Goal: Information Seeking & Learning: Learn about a topic

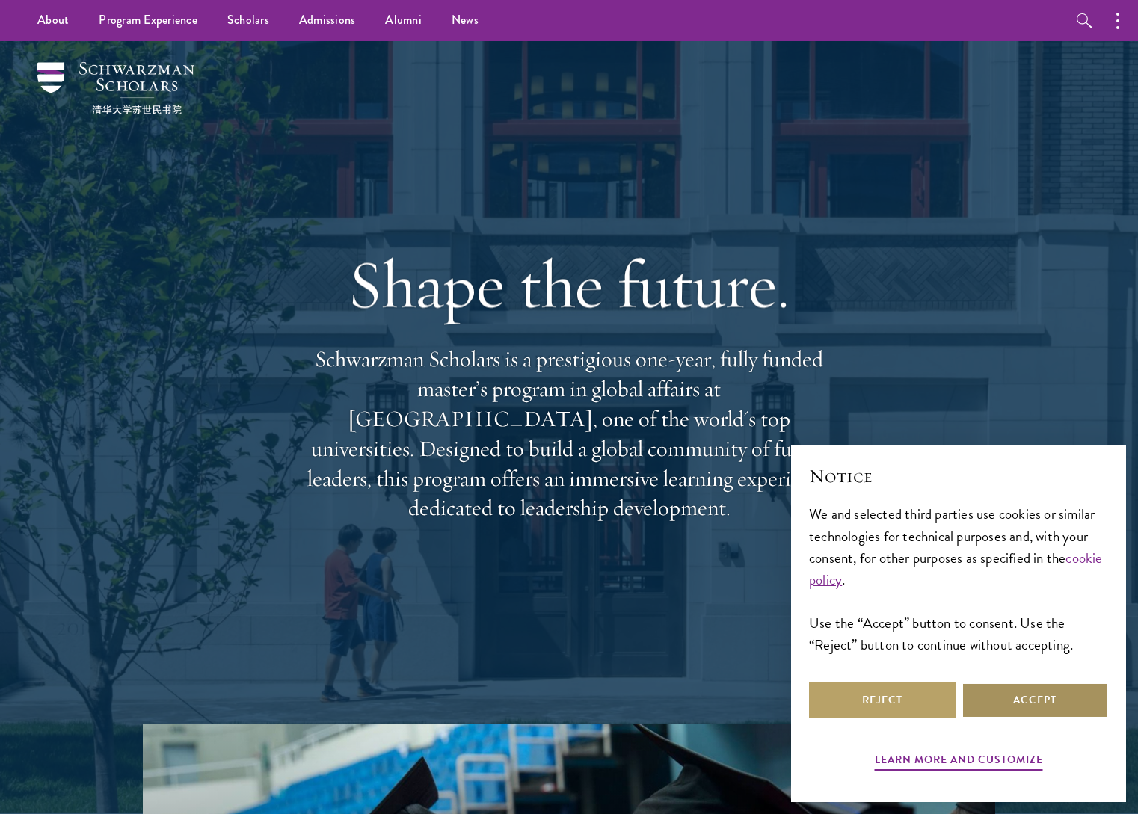
click at [1012, 695] on button "Accept" at bounding box center [1035, 701] width 147 height 36
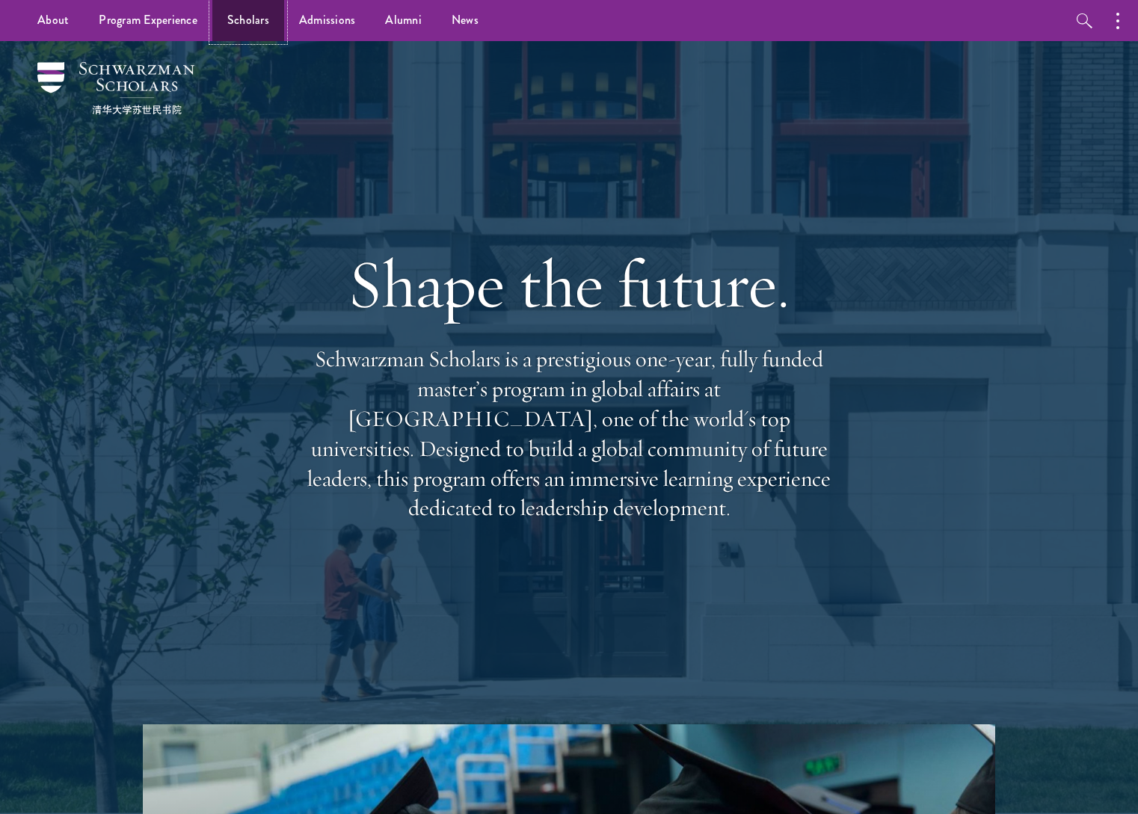
click at [251, 22] on link "Scholars" at bounding box center [248, 20] width 72 height 41
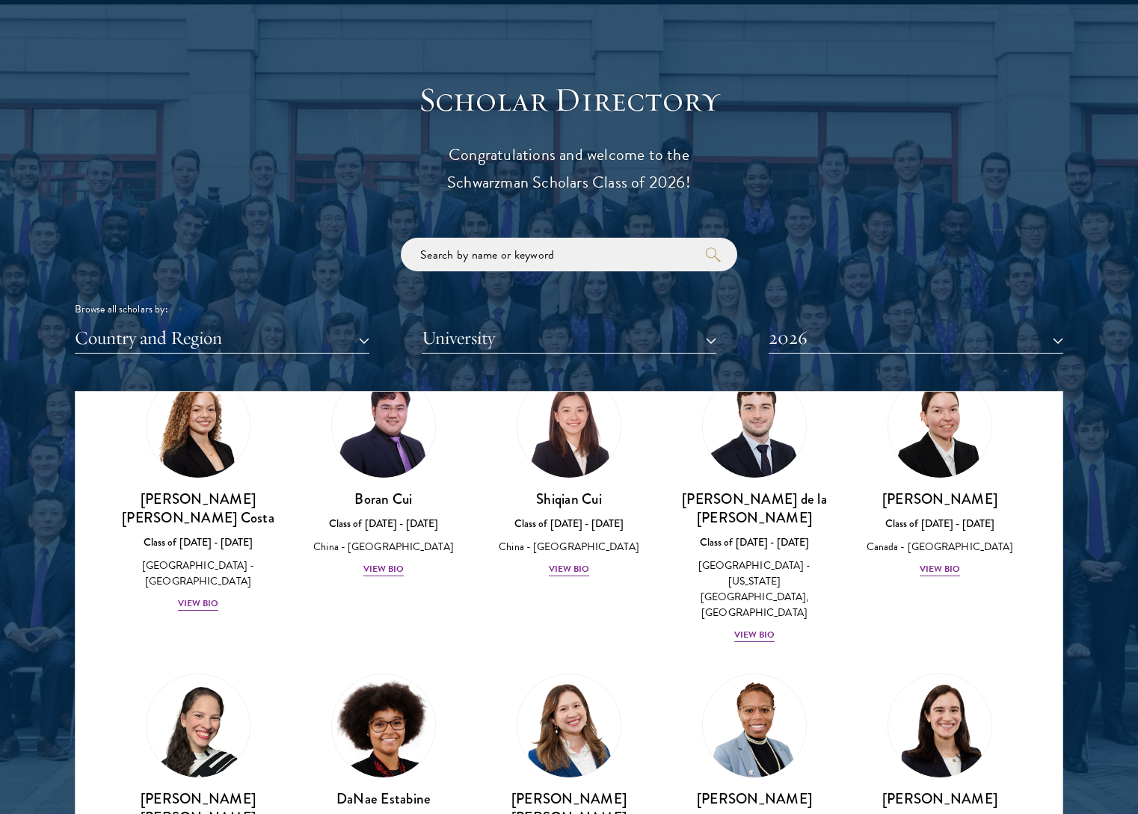
scroll to position [1762, 0]
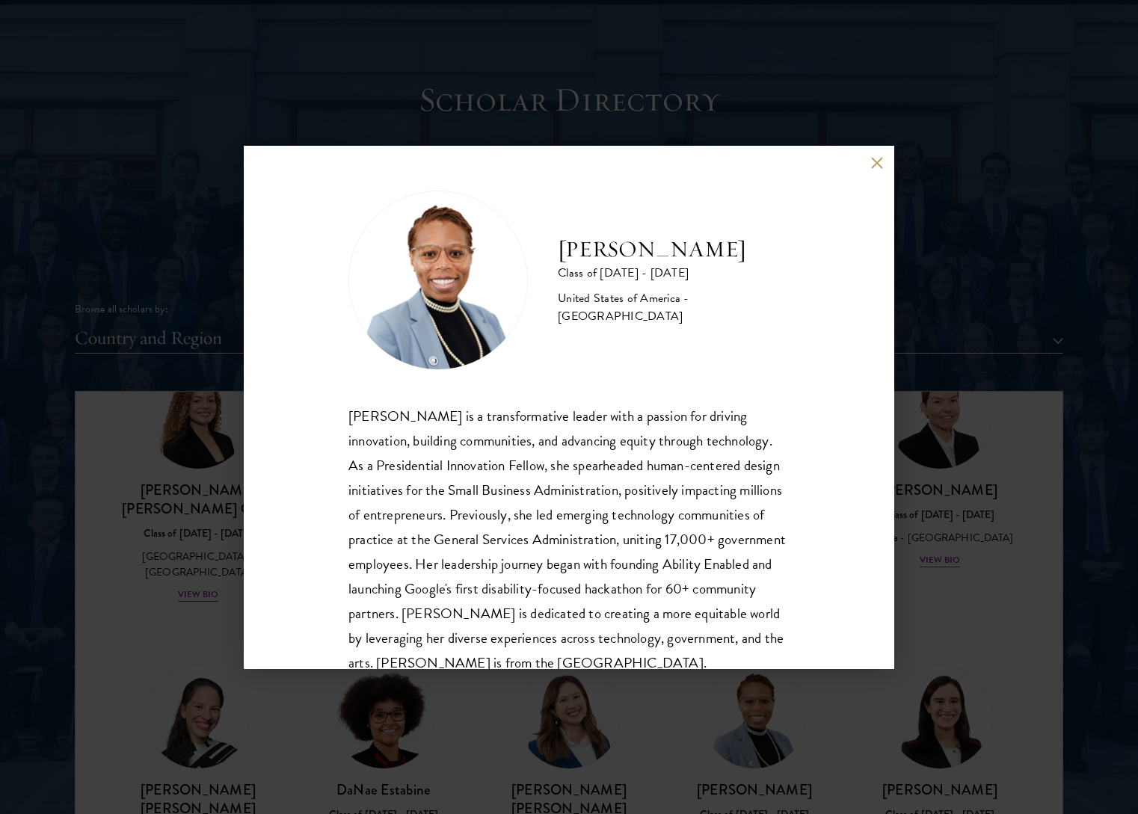
scroll to position [51, 0]
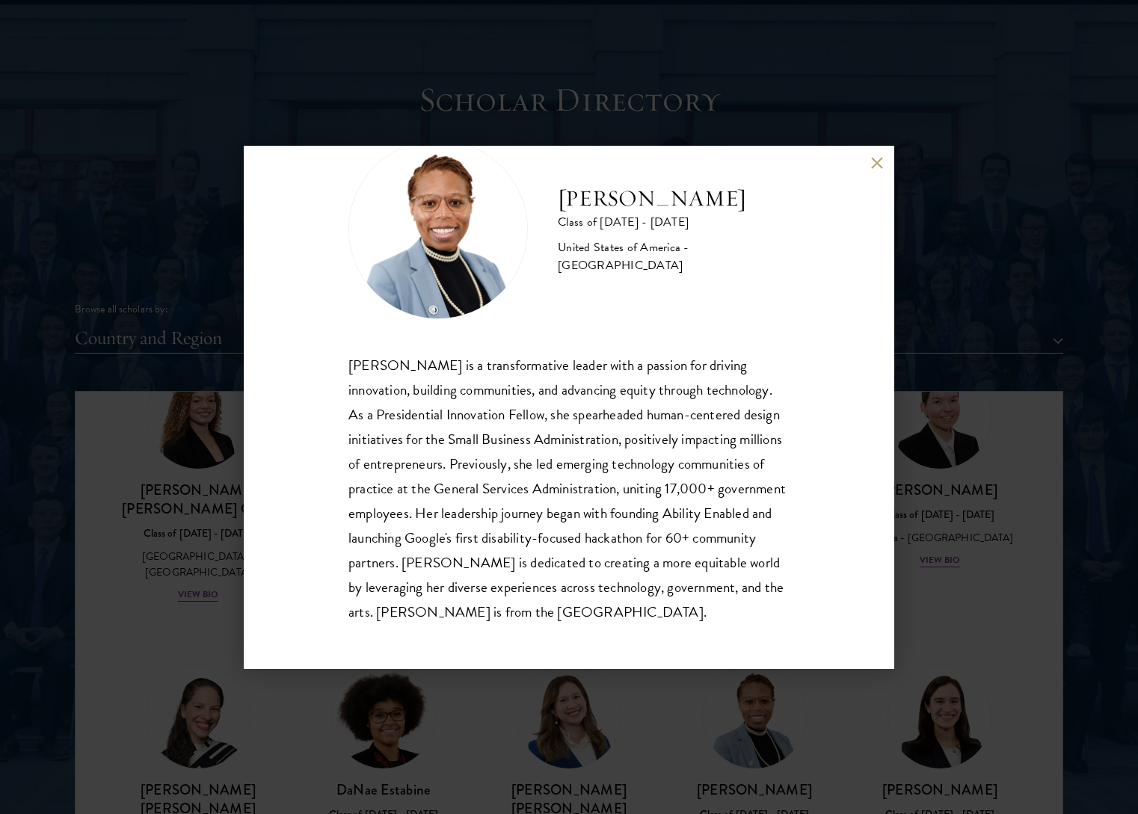
click at [1054, 194] on div "Eboni Freeman Class of 2025 - 2026 United States of America - Emory University …" at bounding box center [569, 407] width 1138 height 814
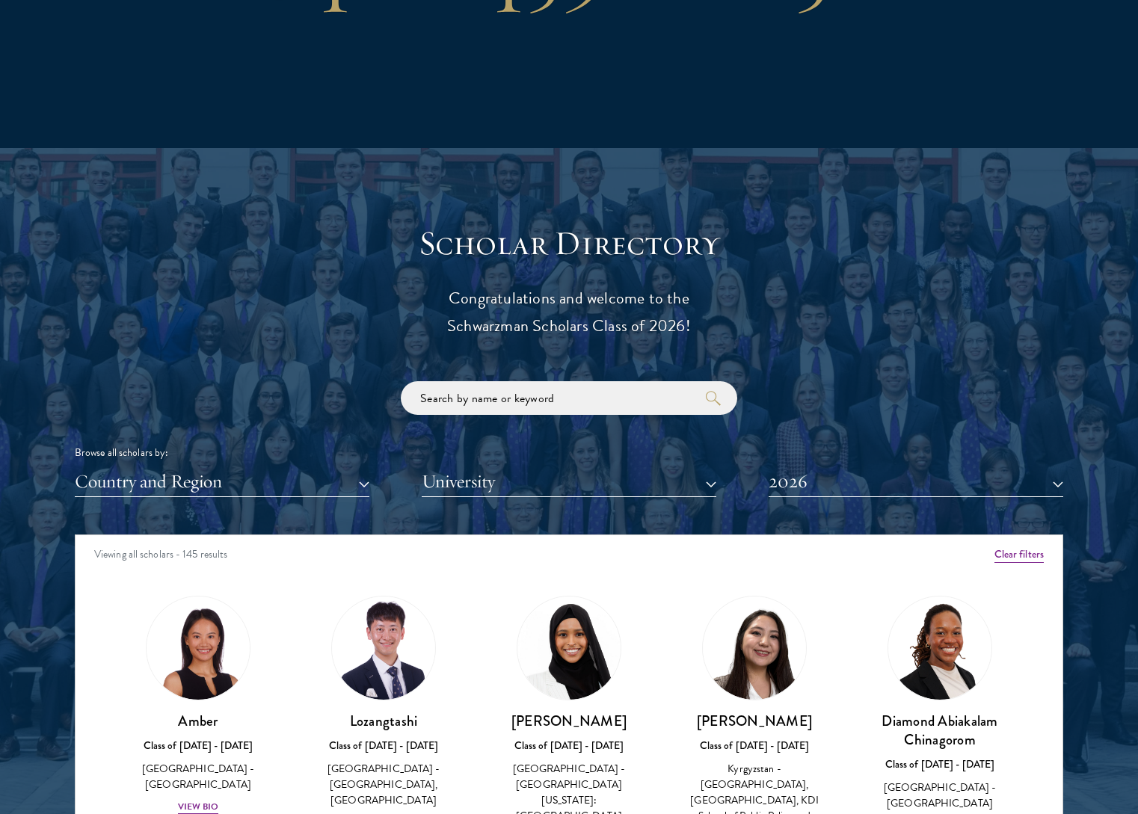
scroll to position [1640, 0]
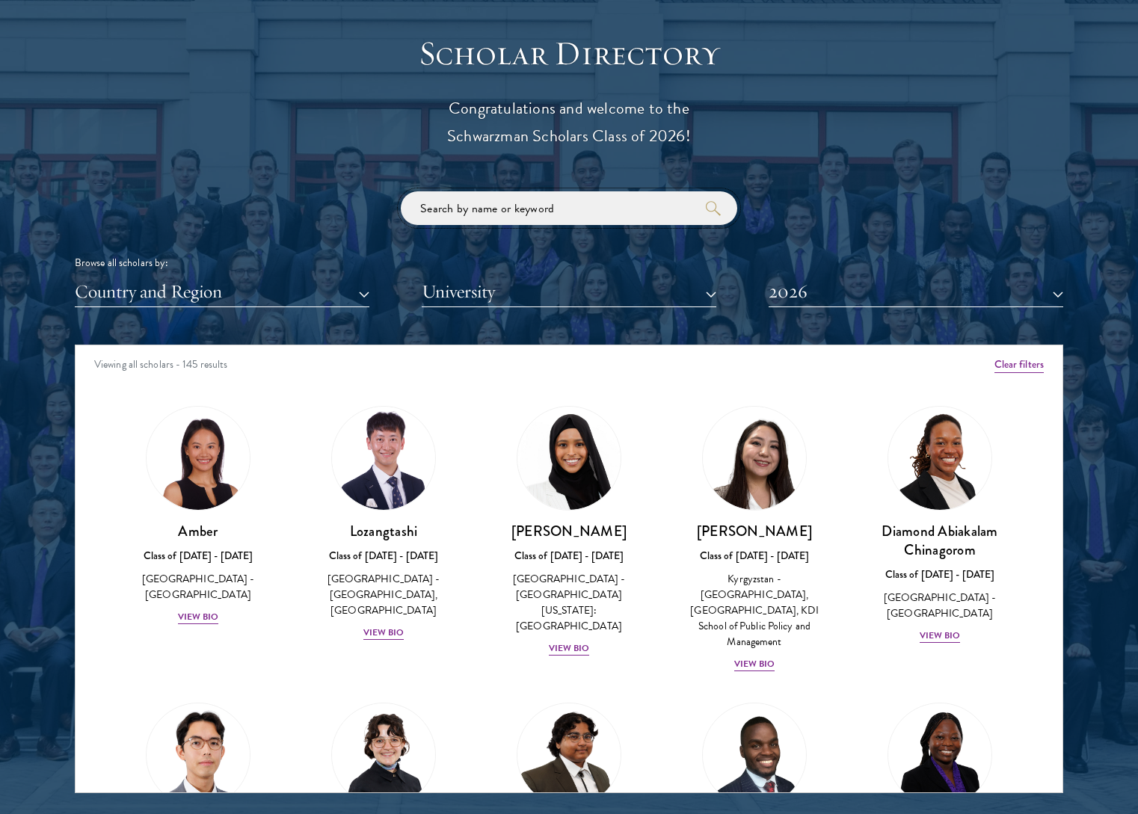
click at [599, 224] on input "search" at bounding box center [569, 208] width 336 height 34
click at [600, 219] on input "search" at bounding box center [569, 208] width 336 height 34
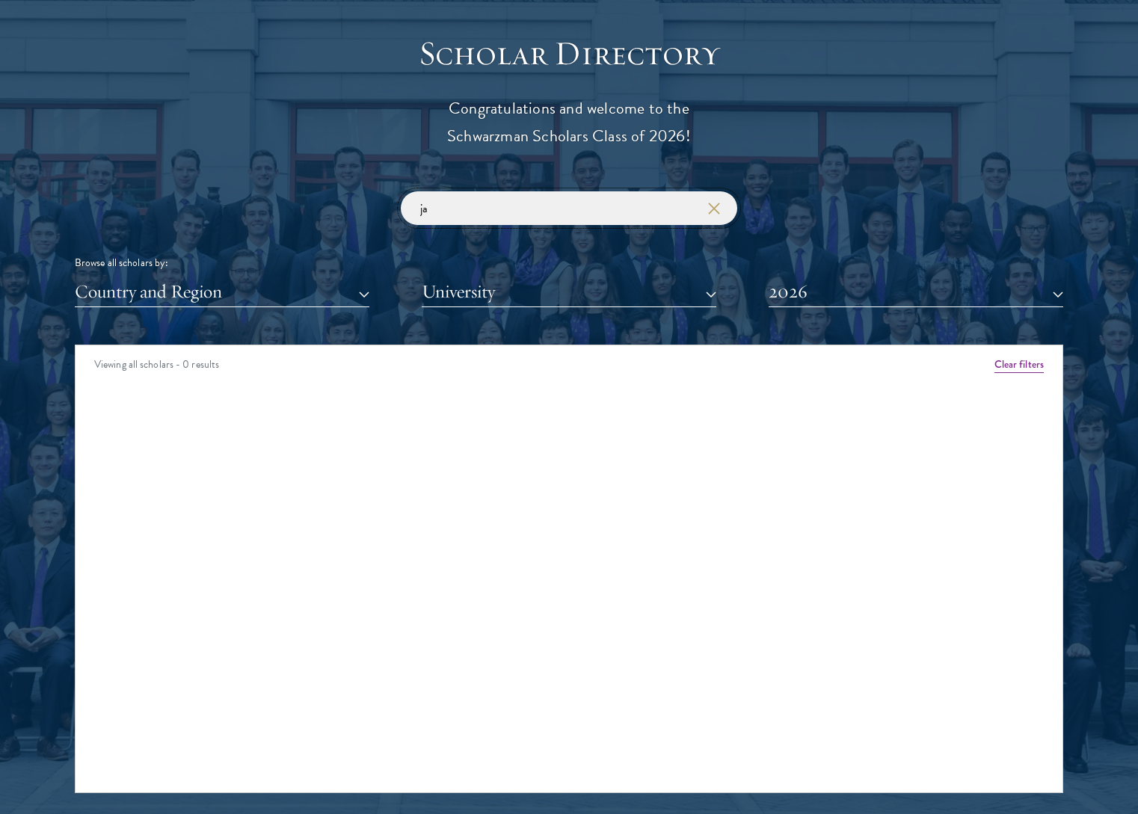
type input "j"
type input "kay"
click button "submit" at bounding box center [0, 0] width 0 height 0
click at [821, 299] on button "2026" at bounding box center [916, 292] width 295 height 31
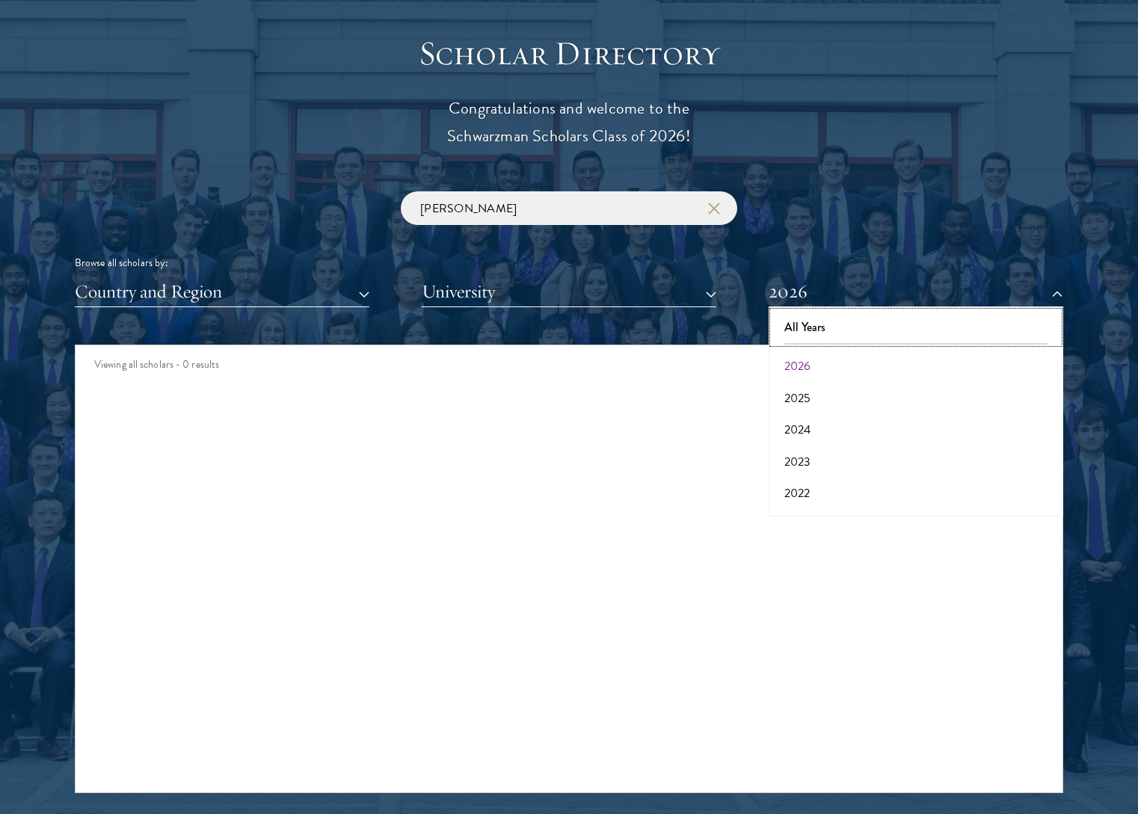
click at [827, 325] on button "All Years" at bounding box center [916, 327] width 286 height 31
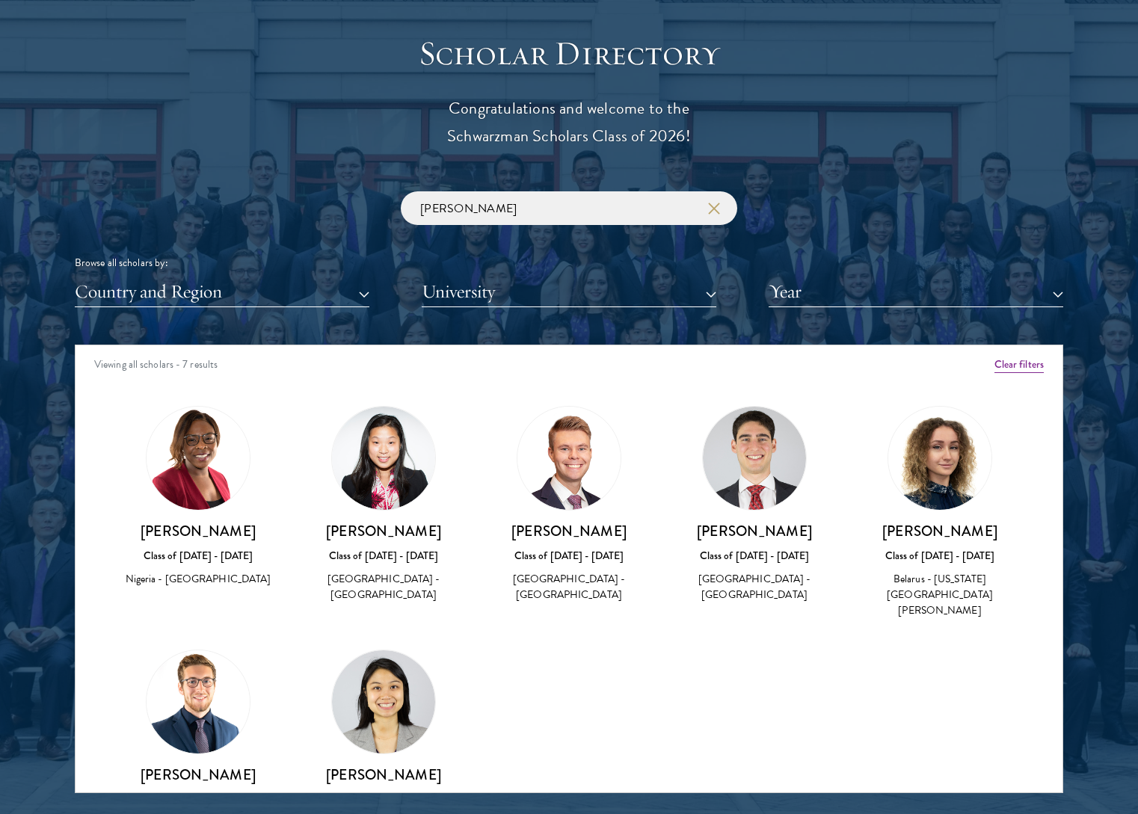
click at [571, 472] on img at bounding box center [568, 458] width 103 height 103
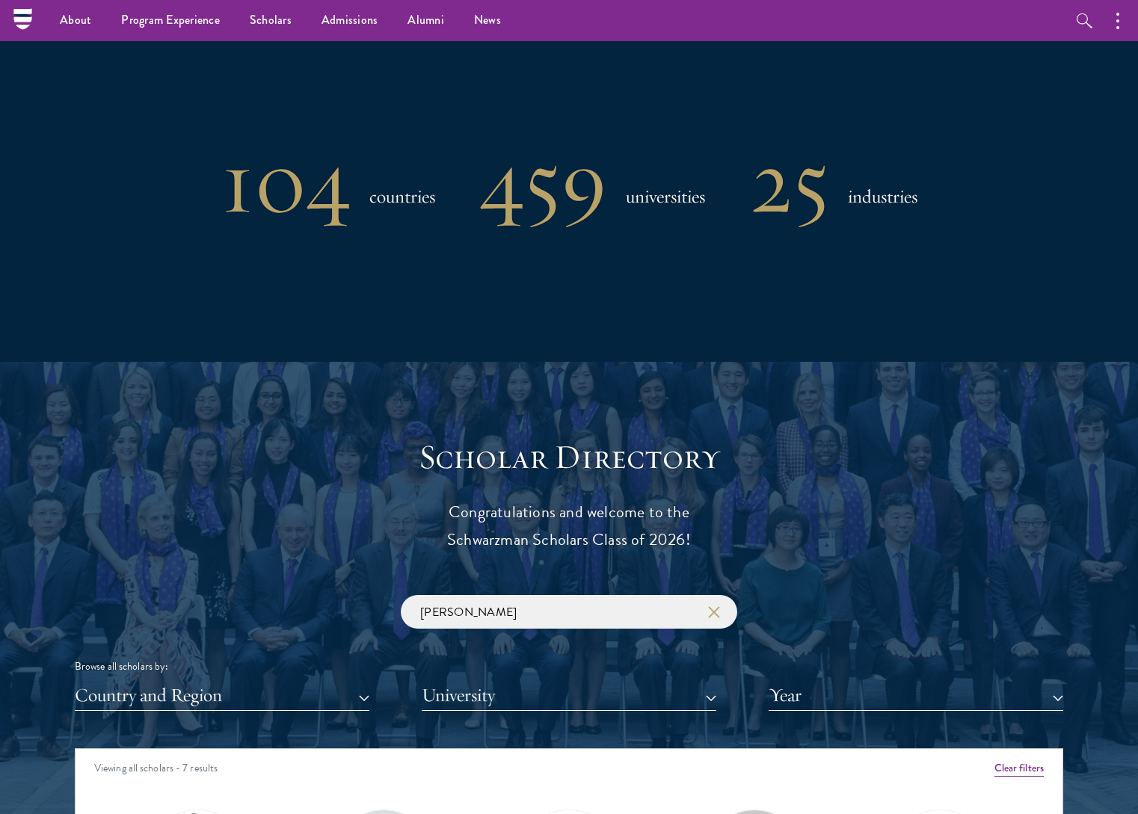
scroll to position [1128, 0]
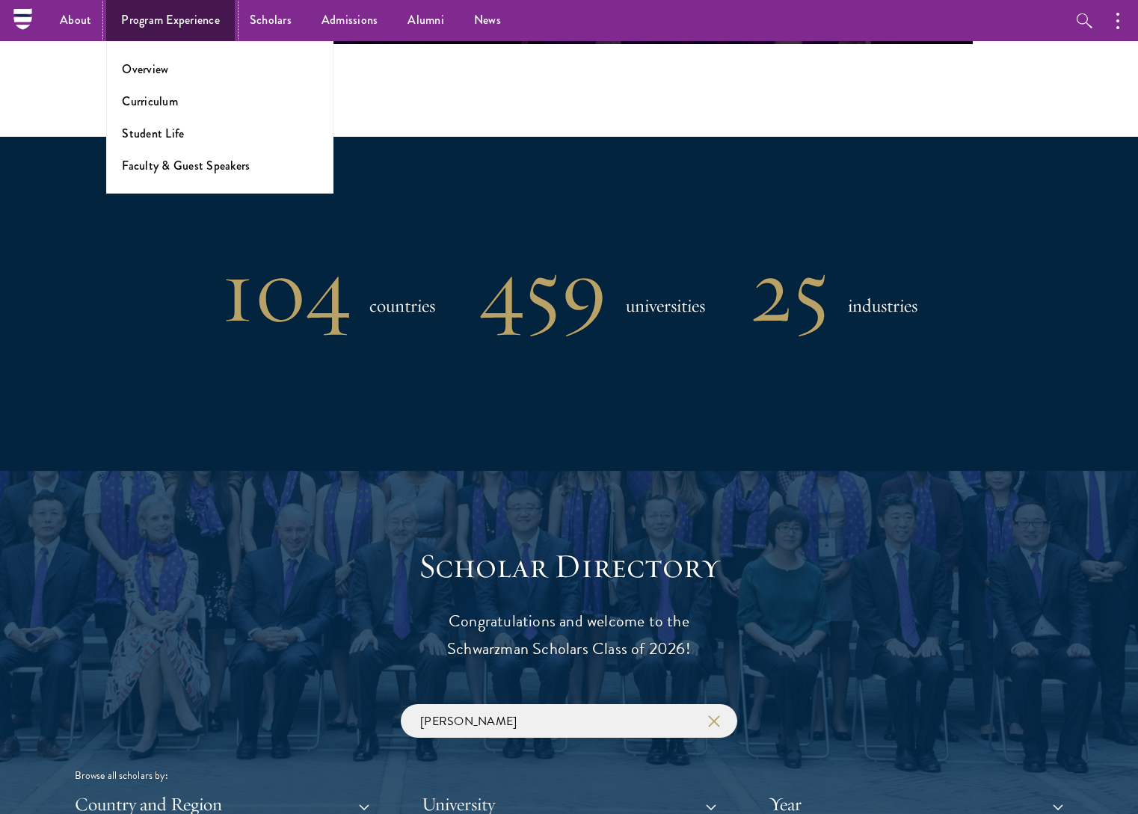
click at [176, 23] on link "Program Experience" at bounding box center [170, 20] width 129 height 41
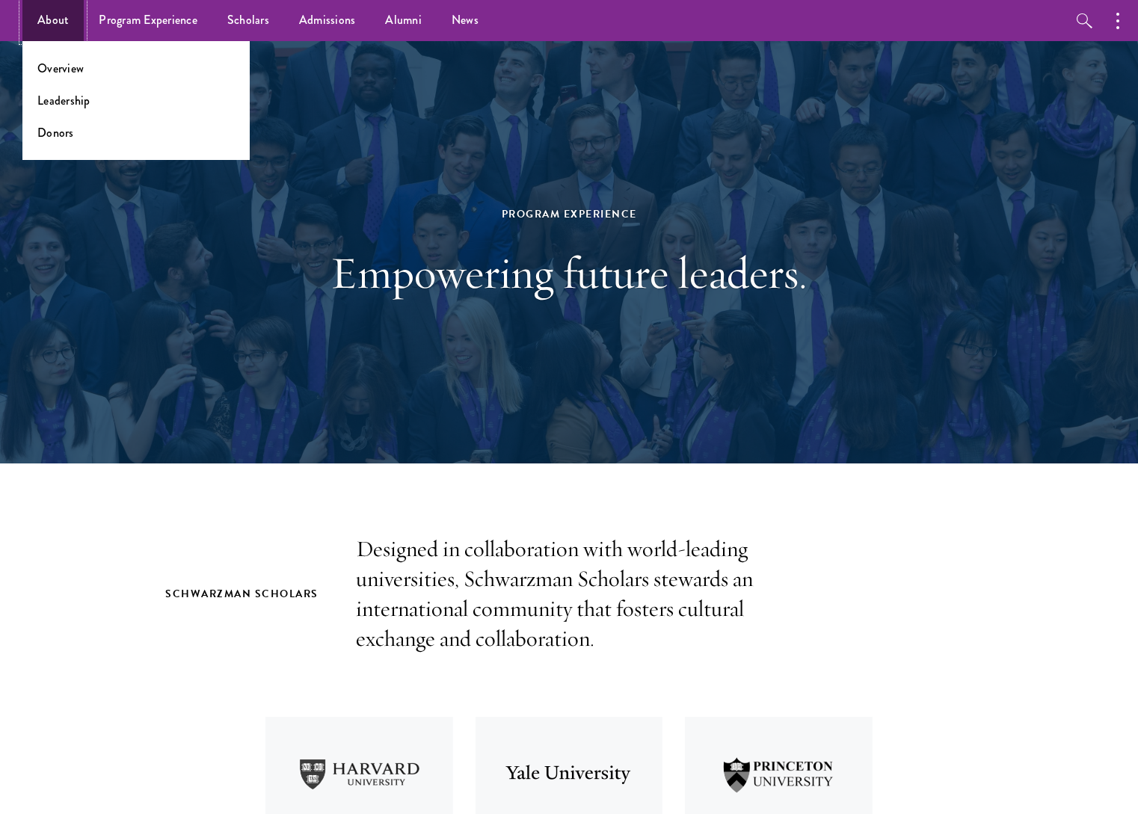
click at [48, 22] on link "About" at bounding box center [52, 20] width 61 height 41
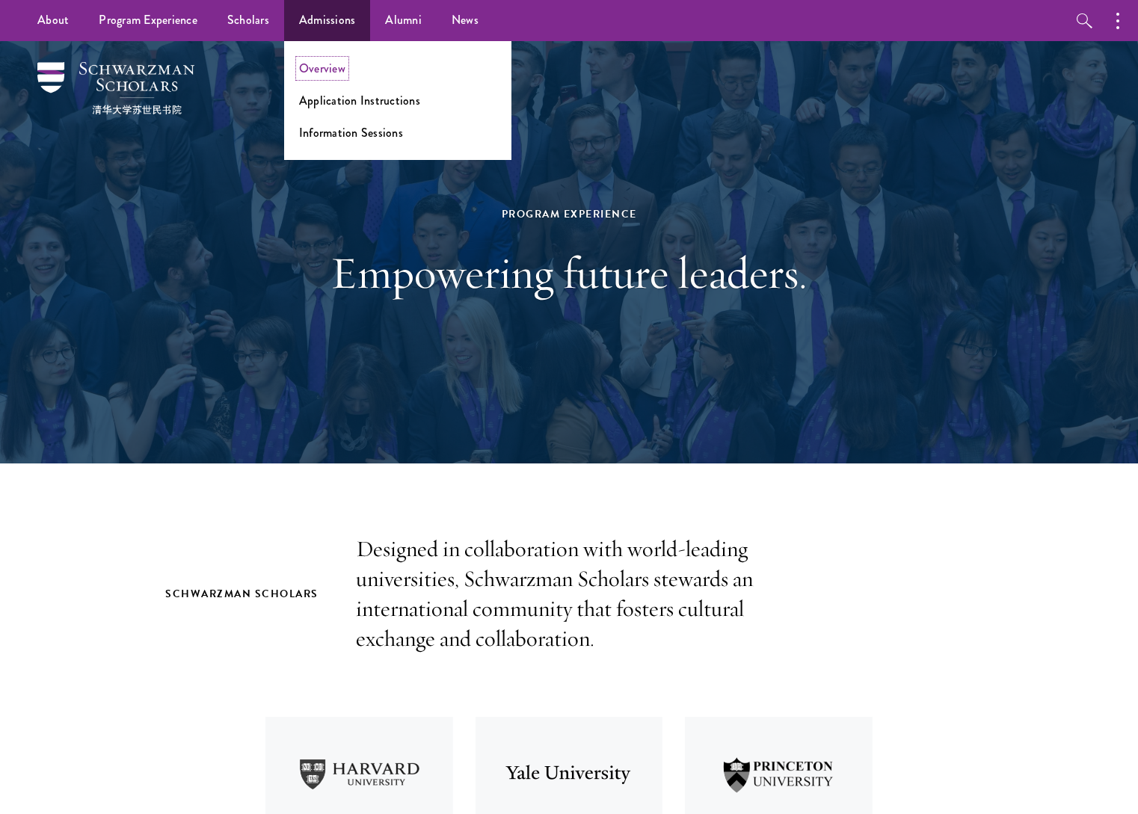
click at [330, 60] on link "Overview" at bounding box center [322, 68] width 46 height 17
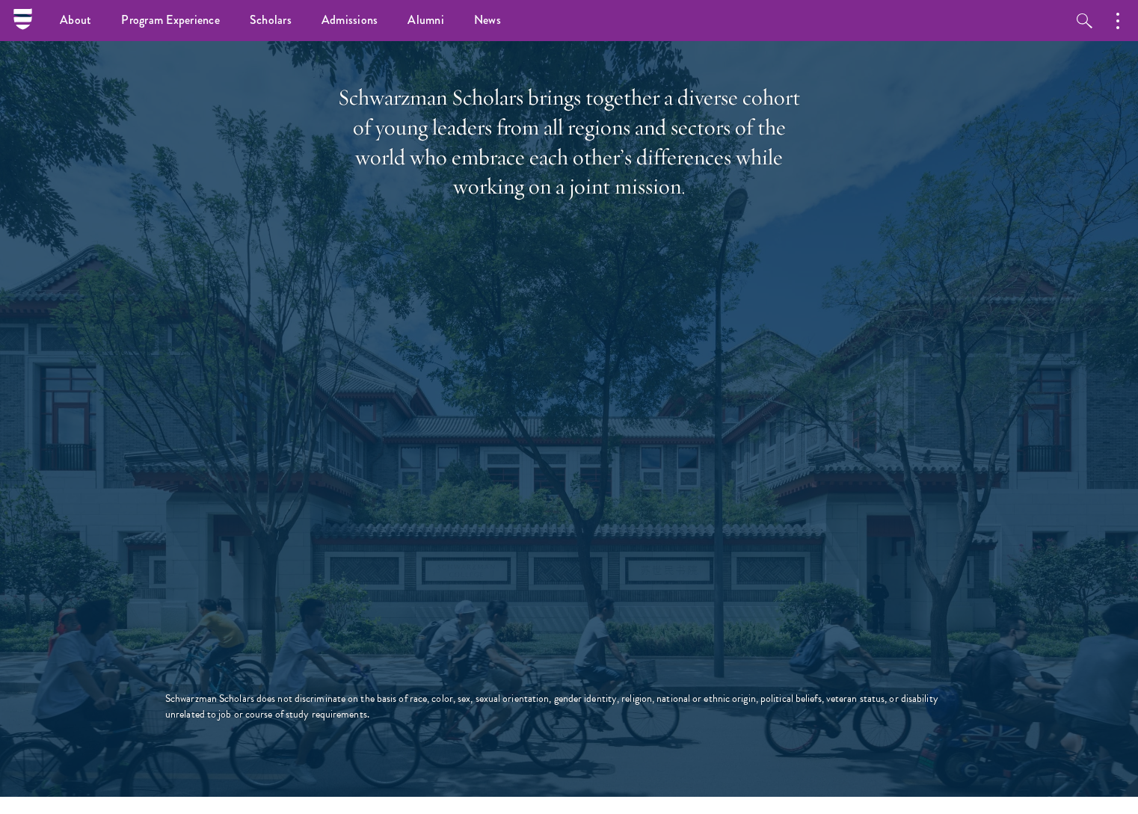
scroll to position [2242, 0]
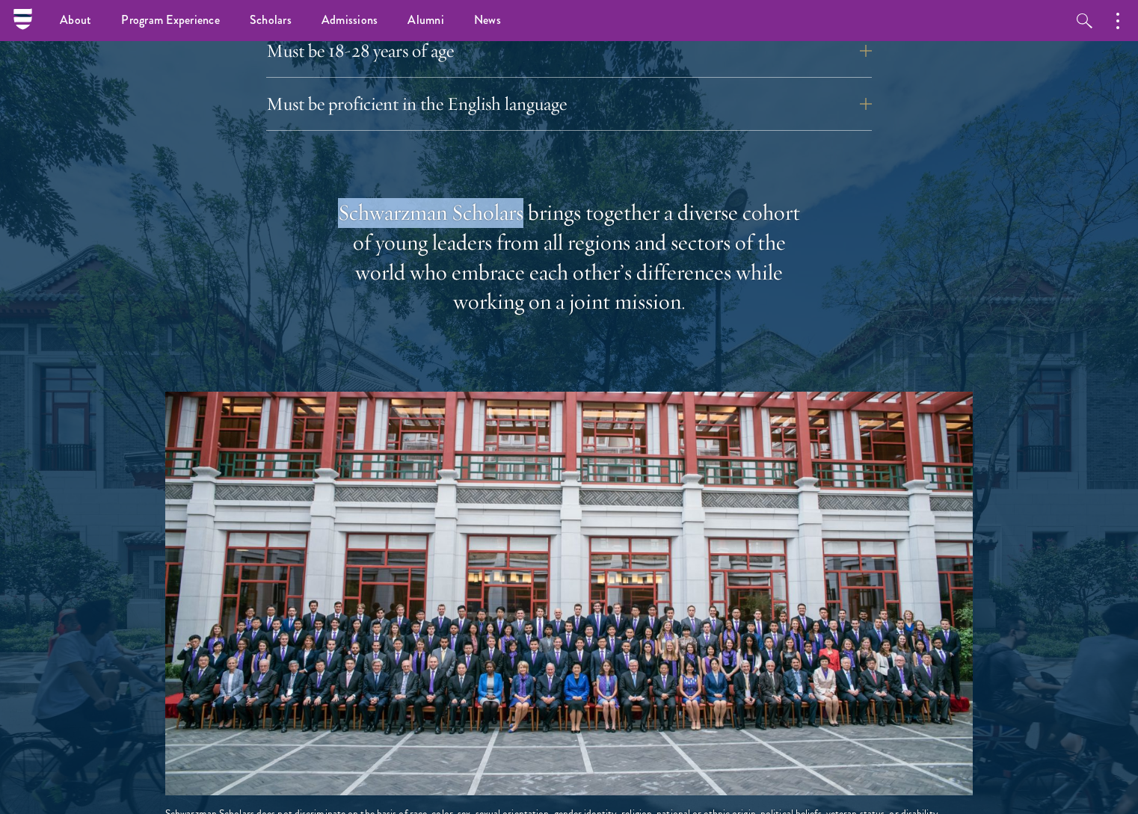
drag, startPoint x: 519, startPoint y: 183, endPoint x: 335, endPoint y: 173, distance: 184.2
click at [335, 198] on div "Schwarzman Scholars brings together a diverse cohort of young leaders from all …" at bounding box center [569, 518] width 808 height 640
copy div "Schwarzman Scholars"
